Goal: Information Seeking & Learning: Learn about a topic

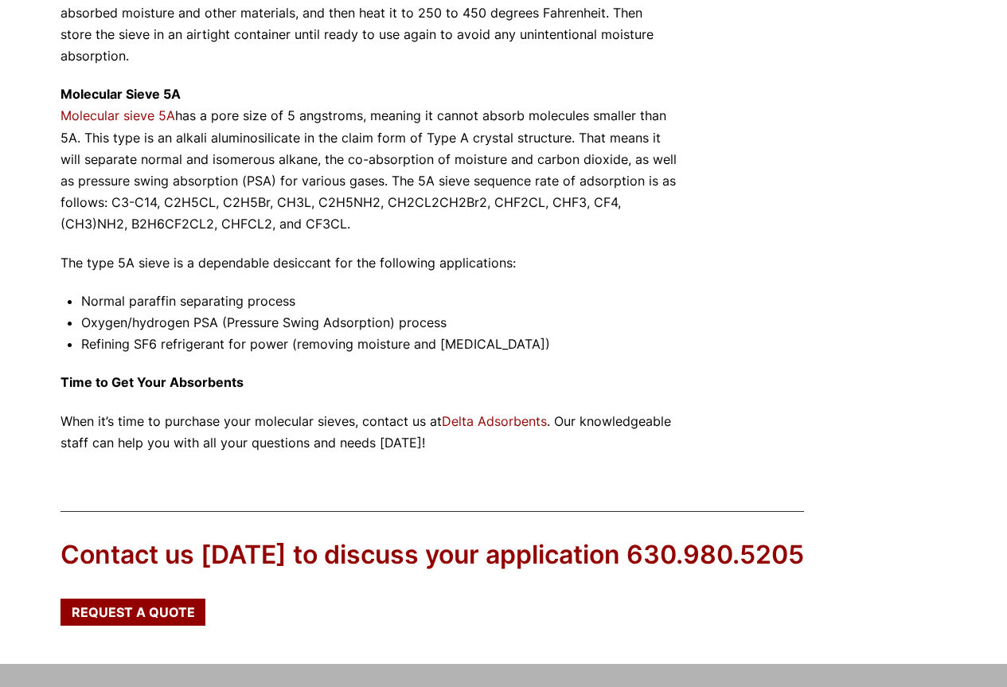
scroll to position [1513, 0]
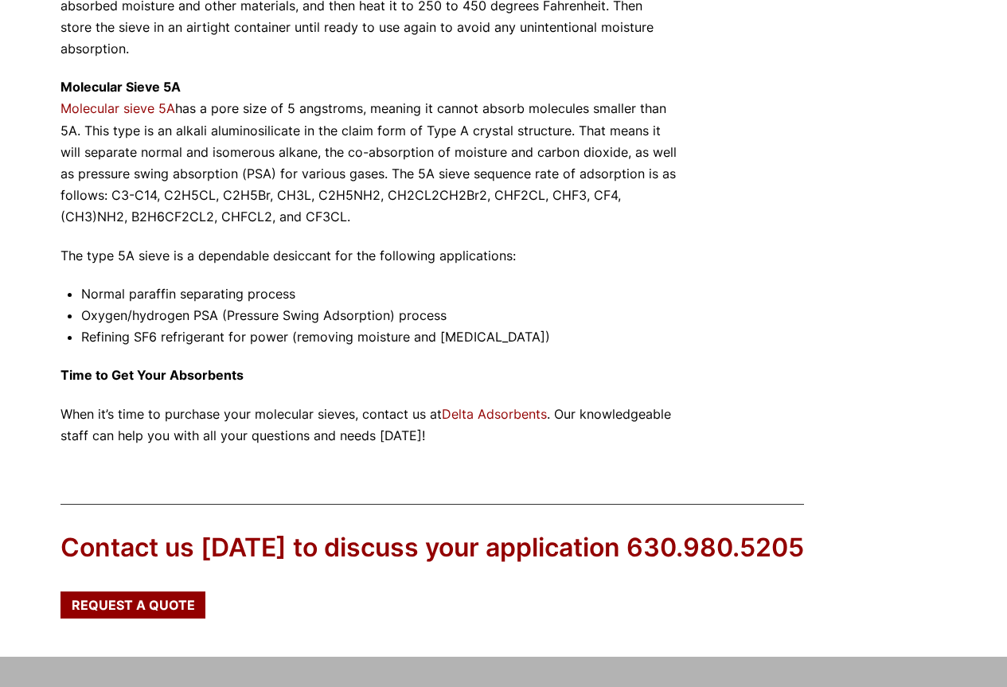
click at [296, 291] on li "Normal paraffin separating process" at bounding box center [379, 293] width 596 height 21
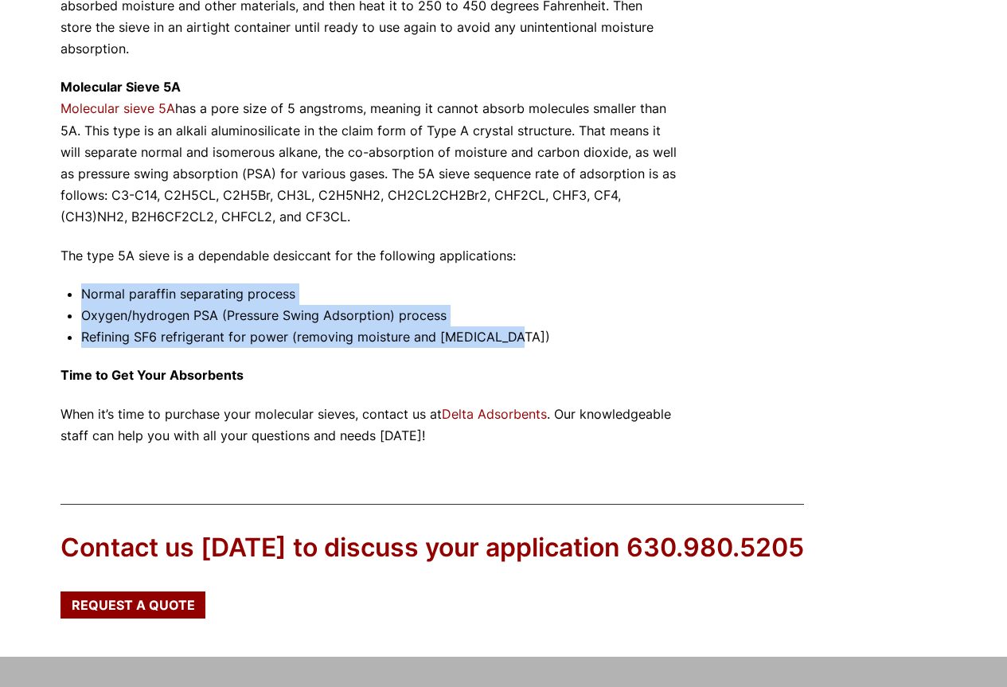
drag, startPoint x: 80, startPoint y: 292, endPoint x: 502, endPoint y: 326, distance: 423.4
click at [502, 326] on li "Refining SF6 refrigerant for power (removing moisture and [MEDICAL_DATA])" at bounding box center [379, 336] width 596 height 21
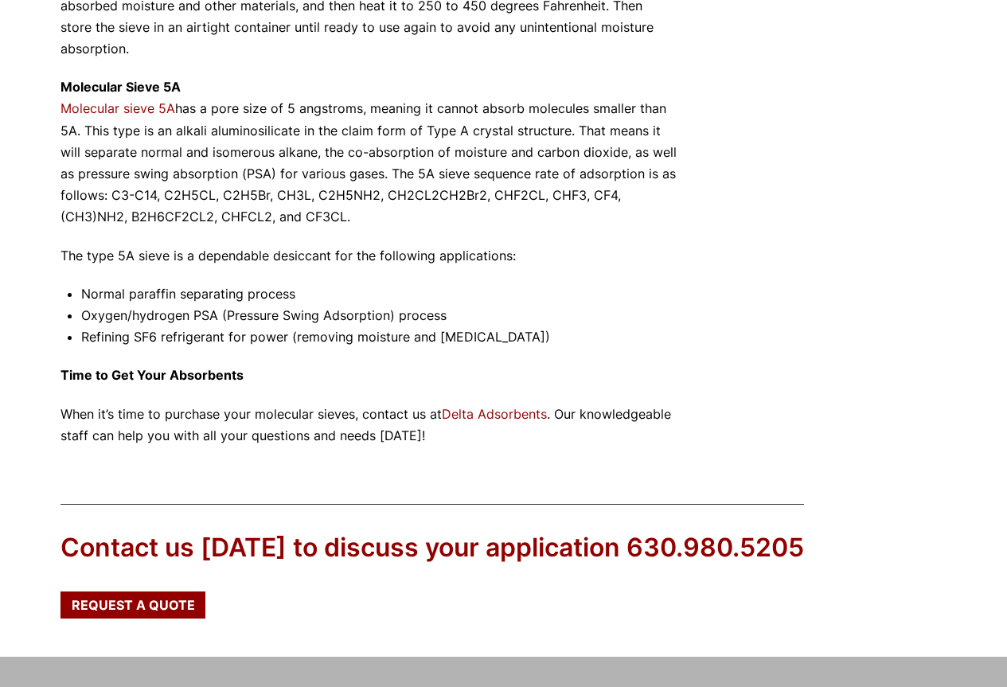
click at [96, 294] on li "Normal paraffin separating process" at bounding box center [379, 293] width 596 height 21
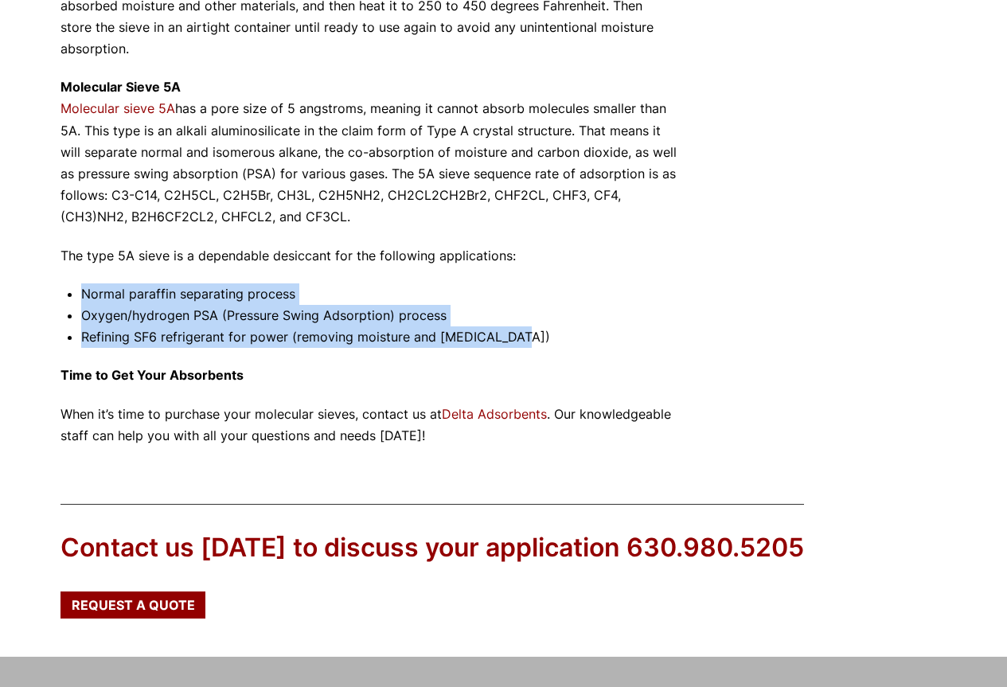
drag, startPoint x: 81, startPoint y: 292, endPoint x: 516, endPoint y: 337, distance: 437.0
click at [516, 337] on ul "Normal paraffin separating process Oxygen/hydrogen PSA (Pressure Swing Adsorpti…" at bounding box center [379, 315] width 596 height 65
copy ul "Normal paraffin separating process Oxygen/hydrogen PSA (Pressure Swing Adsorpti…"
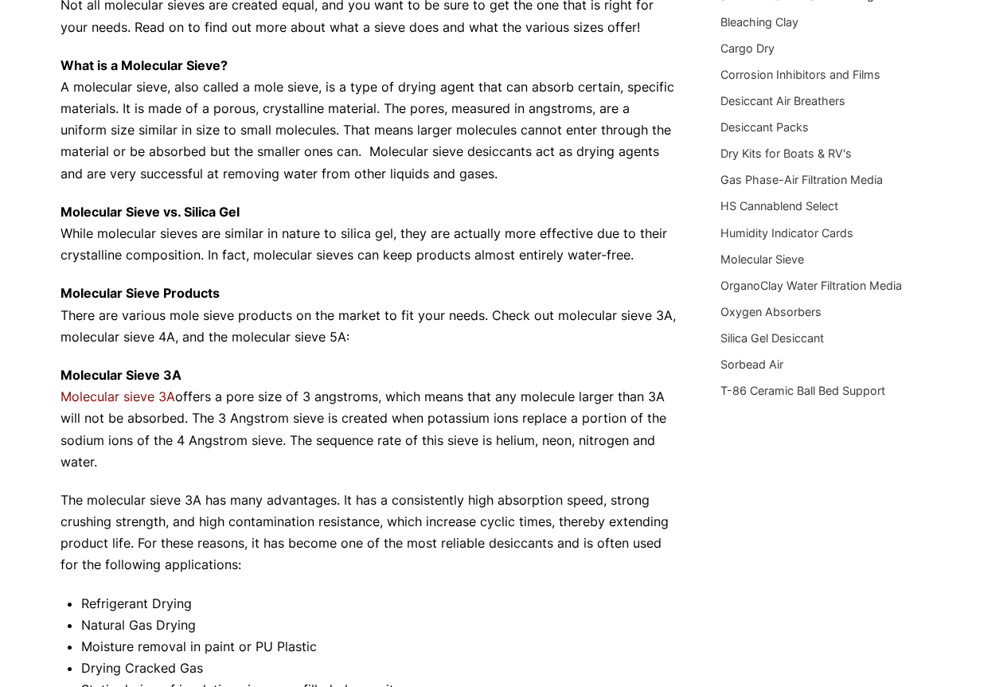
scroll to position [0, 0]
